Goal: Transaction & Acquisition: Purchase product/service

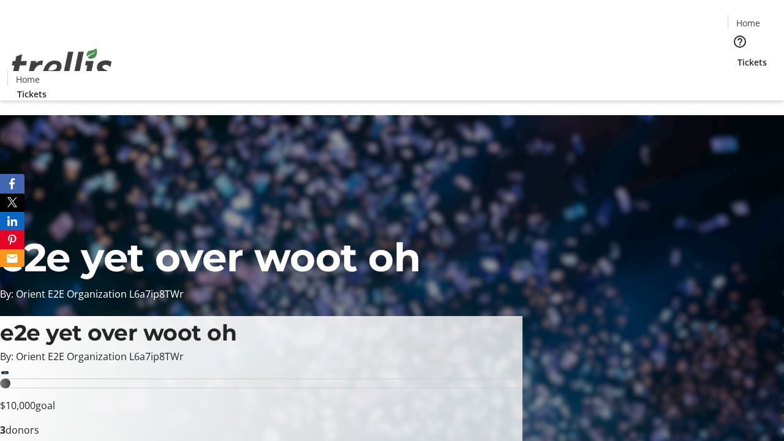
click at [737, 56] on span "Tickets" at bounding box center [751, 62] width 29 height 13
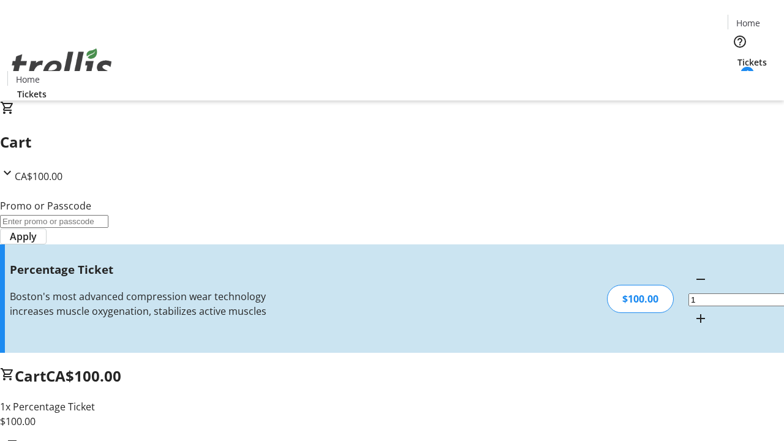
type input "BAR"
